Goal: Task Accomplishment & Management: Use online tool/utility

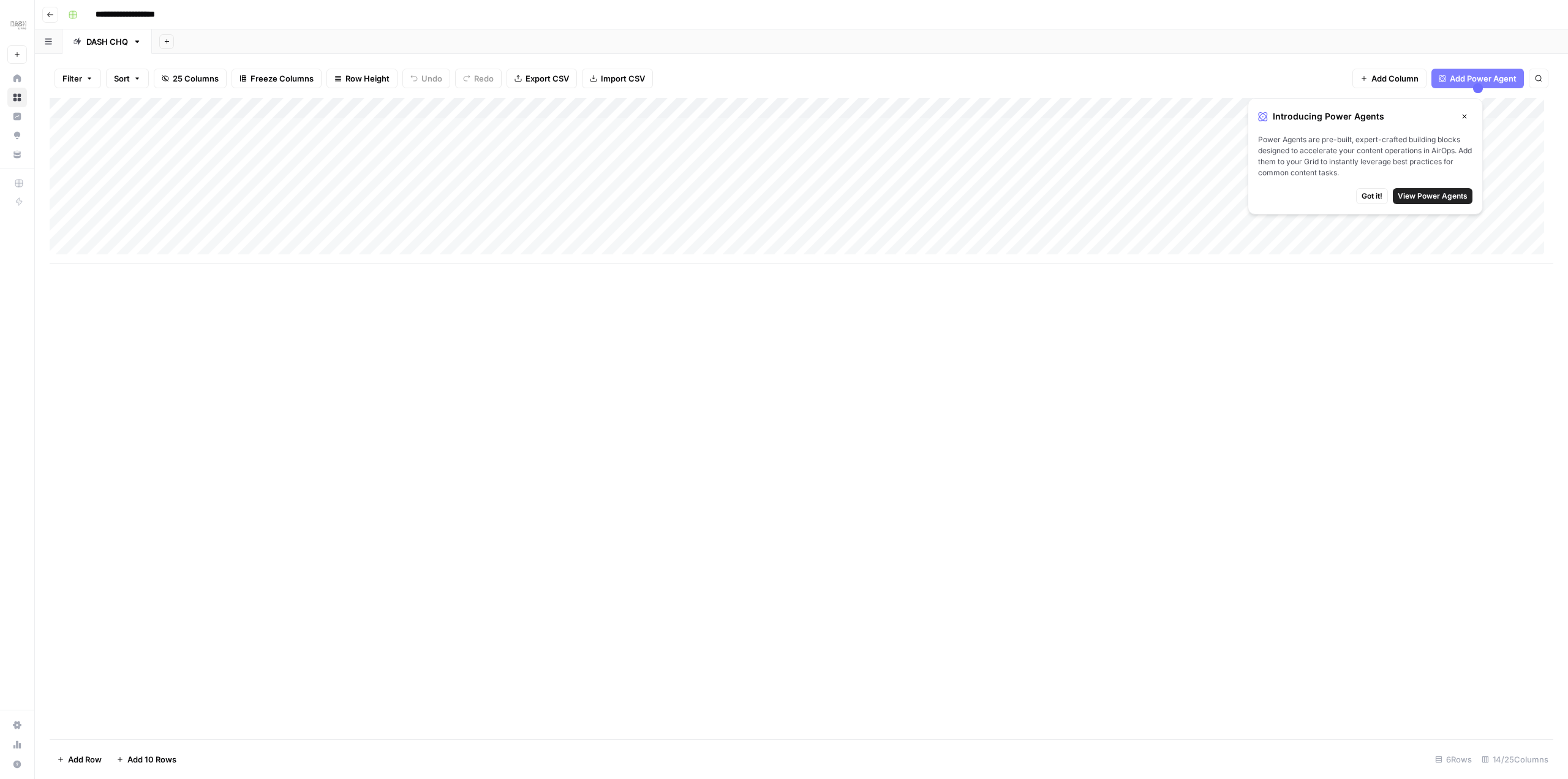
click at [1374, 198] on span "Got it!" at bounding box center [1372, 195] width 21 height 11
drag, startPoint x: 569, startPoint y: 3, endPoint x: 724, endPoint y: 378, distance: 405.8
click at [724, 378] on div "Add Column" at bounding box center [802, 418] width 1504 height 641
